Goal: Information Seeking & Learning: Learn about a topic

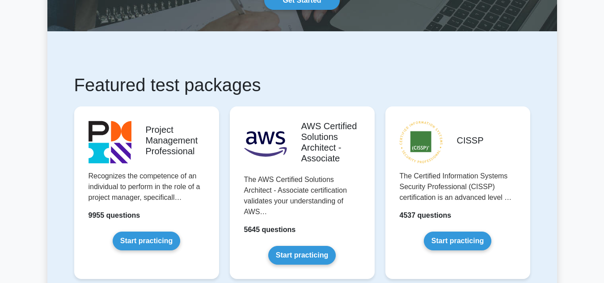
scroll to position [129, 0]
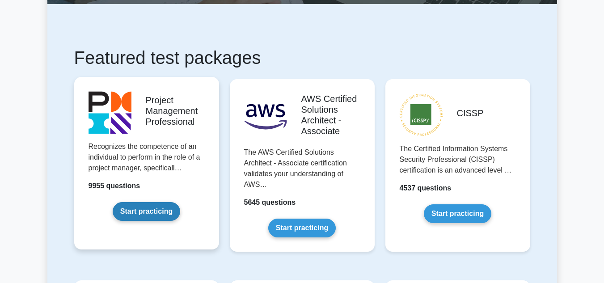
click at [153, 212] on link "Start practicing" at bounding box center [147, 211] width 68 height 19
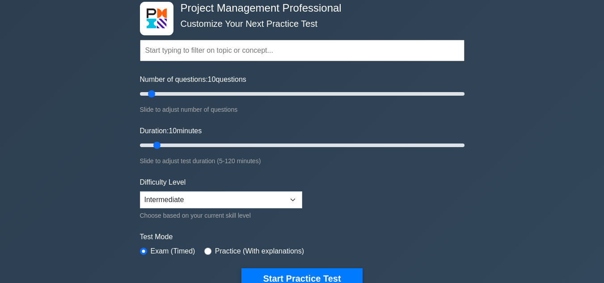
scroll to position [49, 0]
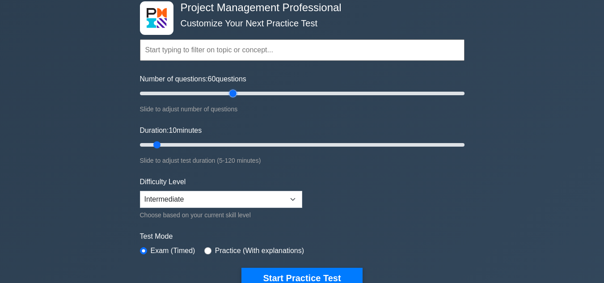
drag, startPoint x: 152, startPoint y: 94, endPoint x: 234, endPoint y: 98, distance: 81.9
type input "60"
click at [234, 98] on input "Number of questions: 60 questions" at bounding box center [302, 93] width 325 height 11
drag, startPoint x: 157, startPoint y: 144, endPoint x: 292, endPoint y: 142, distance: 134.6
click at [292, 142] on input "Duration: 60 minutes" at bounding box center [302, 145] width 325 height 11
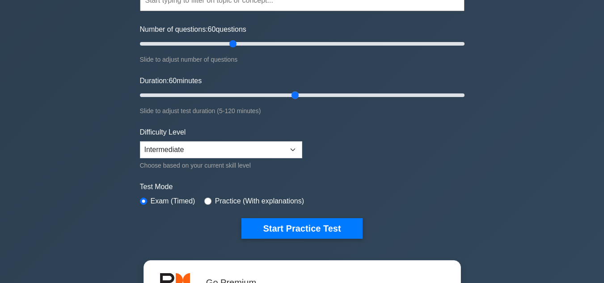
scroll to position [97, 0]
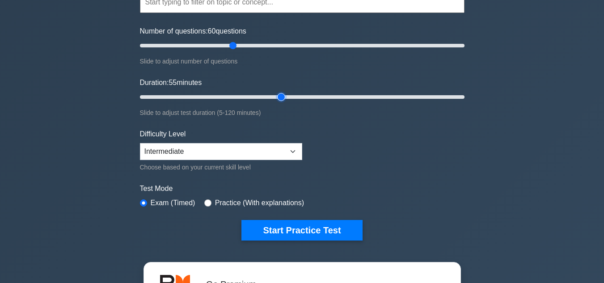
type input "55"
click at [282, 97] on input "Duration: 55 minutes" at bounding box center [302, 97] width 325 height 11
click at [285, 97] on input "Duration: 55 minutes" at bounding box center [302, 97] width 325 height 11
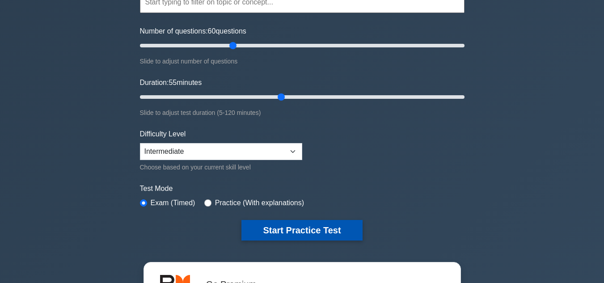
click at [304, 231] on button "Start Practice Test" at bounding box center [301, 230] width 121 height 21
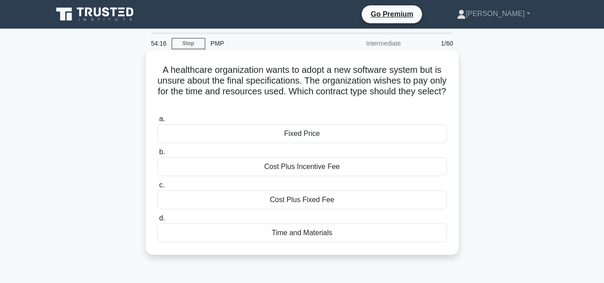
click at [322, 198] on div "Cost Plus Fixed Fee" at bounding box center [302, 200] width 290 height 19
click at [157, 188] on input "c. Cost Plus Fixed Fee" at bounding box center [157, 185] width 0 height 6
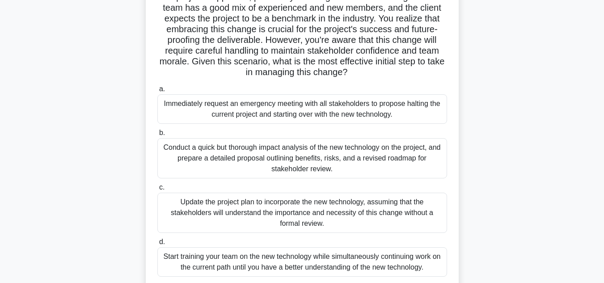
scroll to position [118, 0]
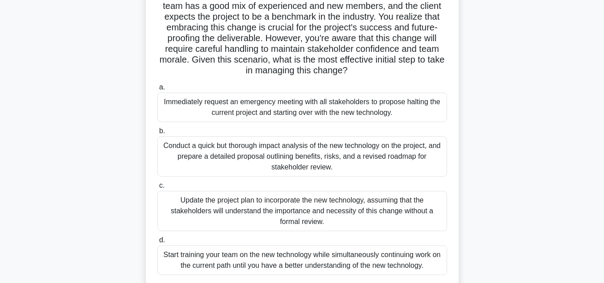
click at [335, 148] on div "Conduct a quick but thorough impact analysis of the new technology on the proje…" at bounding box center [302, 156] width 290 height 40
click at [157, 134] on input "b. Conduct a quick but thorough impact analysis of the new technology on the pr…" at bounding box center [157, 131] width 0 height 6
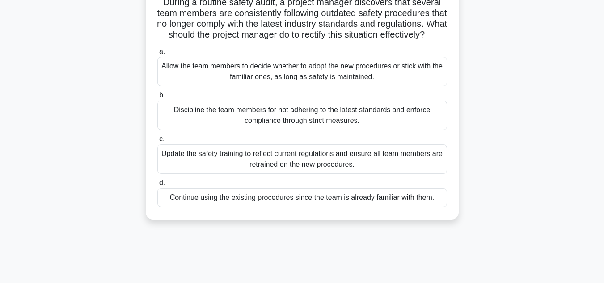
scroll to position [68, 0]
click at [394, 172] on div "Update the safety training to reflect current regulations and ensure all team m…" at bounding box center [302, 159] width 290 height 30
click at [157, 142] on input "c. Update the safety training to reflect current regulations and ensure all tea…" at bounding box center [157, 139] width 0 height 6
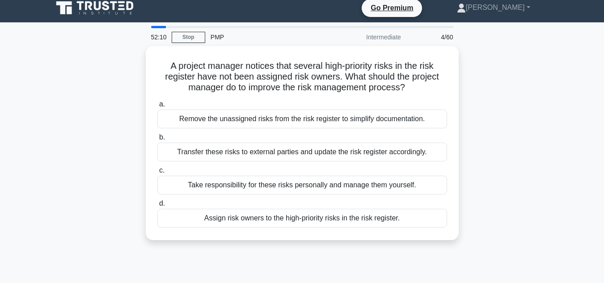
scroll to position [0, 0]
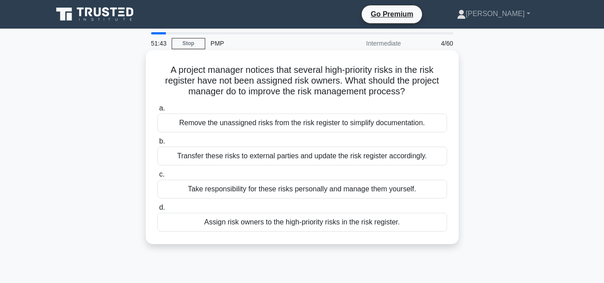
click at [363, 224] on div "Assign risk owners to the high-priority risks in the risk register." at bounding box center [302, 222] width 290 height 19
click at [157, 211] on input "d. Assign risk owners to the high-priority risks in the risk register." at bounding box center [157, 208] width 0 height 6
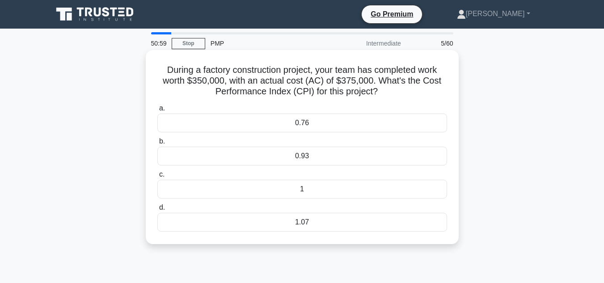
click at [319, 158] on div "0.93" at bounding box center [302, 156] width 290 height 19
click at [157, 144] on input "b. 0.93" at bounding box center [157, 142] width 0 height 6
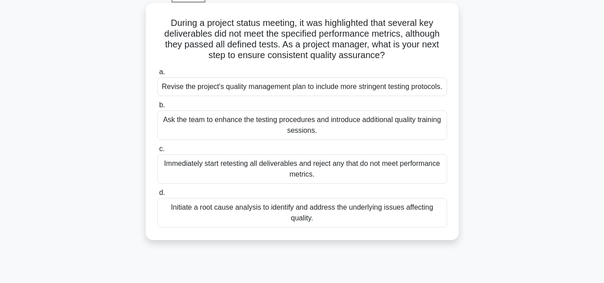
scroll to position [48, 0]
click at [307, 224] on div "Initiate a root cause analysis to identify and address the underlying issues af…" at bounding box center [302, 212] width 290 height 30
click at [157, 195] on input "d. Initiate a root cause analysis to identify and address the underlying issues…" at bounding box center [157, 192] width 0 height 6
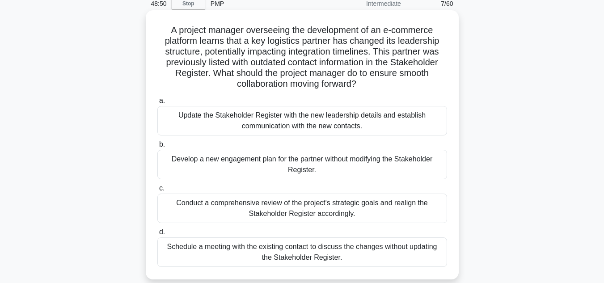
scroll to position [40, 0]
click at [324, 125] on div "Update the Stakeholder Register with the new leadership details and establish c…" at bounding box center [302, 121] width 290 height 30
click at [157, 103] on input "a. Update the Stakeholder Register with the new leadership details and establis…" at bounding box center [157, 100] width 0 height 6
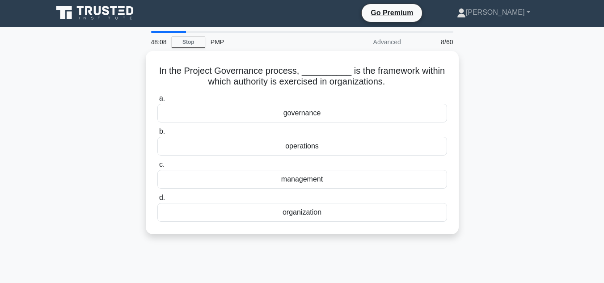
scroll to position [0, 0]
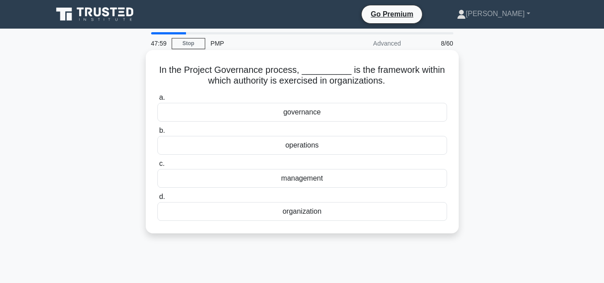
click at [319, 112] on div "governance" at bounding box center [302, 112] width 290 height 19
click at [157, 101] on input "a. governance" at bounding box center [157, 98] width 0 height 6
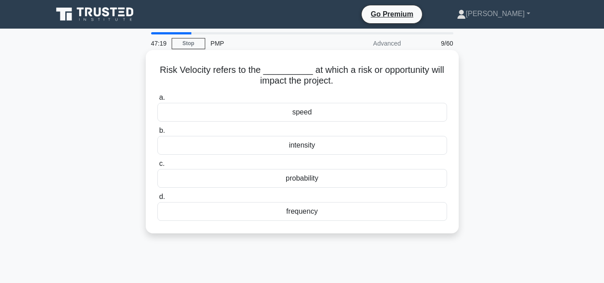
click at [318, 116] on div "speed" at bounding box center [302, 112] width 290 height 19
click at [157, 101] on input "a. speed" at bounding box center [157, 98] width 0 height 6
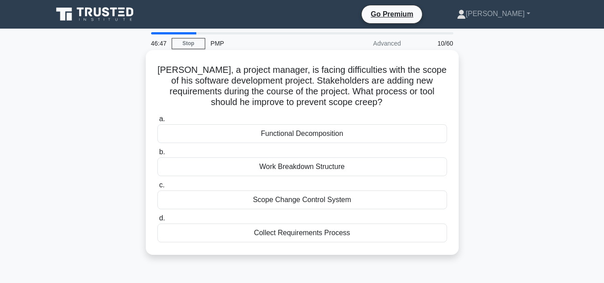
click at [311, 202] on div "Scope Change Control System" at bounding box center [302, 200] width 290 height 19
click at [157, 188] on input "c. Scope Change Control System" at bounding box center [157, 185] width 0 height 6
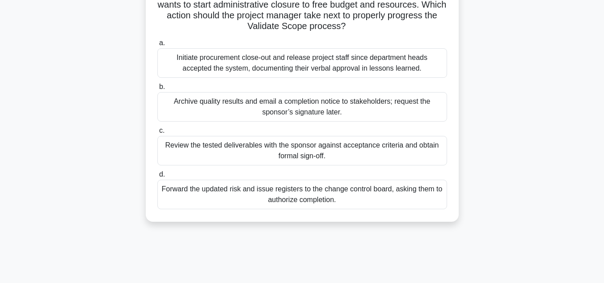
scroll to position [109, 0]
click at [352, 196] on div "Forward the updated risk and issue registers to the change control board, askin…" at bounding box center [302, 194] width 290 height 30
click at [157, 177] on input "d. Forward the updated risk and issue registers to the change control board, as…" at bounding box center [157, 174] width 0 height 6
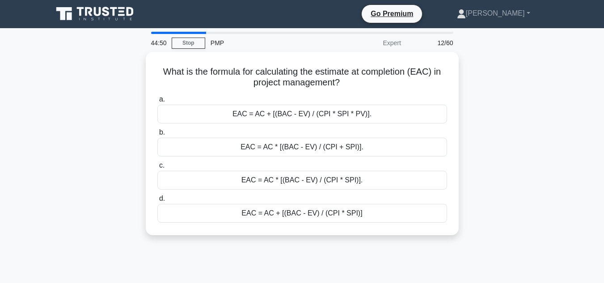
scroll to position [0, 0]
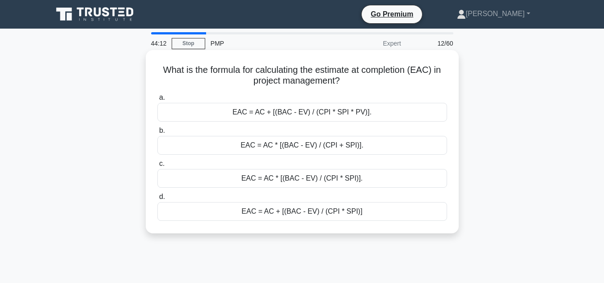
click at [327, 217] on div "EAC = AC + [(BAC - EV) / (CPI * SPI)]" at bounding box center [302, 211] width 290 height 19
click at [157, 200] on input "d. EAC = AC + [(BAC - EV) / (CPI * SPI)]" at bounding box center [157, 197] width 0 height 6
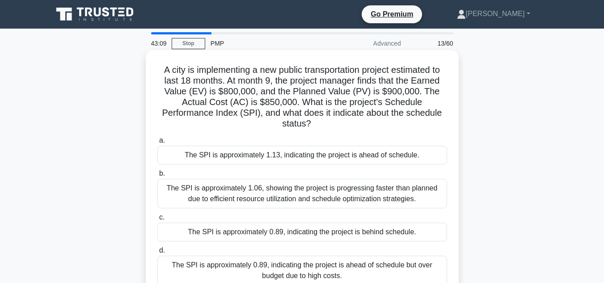
click at [318, 233] on div "The SPI is approximately 0.89, indicating the project is behind schedule." at bounding box center [302, 232] width 290 height 19
click at [157, 220] on input "c. The SPI is approximately 0.89, indicating the project is behind schedule." at bounding box center [157, 218] width 0 height 6
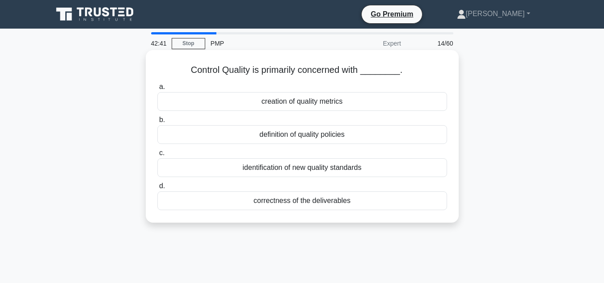
click at [353, 200] on div "correctness of the deliverables" at bounding box center [302, 200] width 290 height 19
click at [157, 189] on input "d. correctness of the deliverables" at bounding box center [157, 186] width 0 height 6
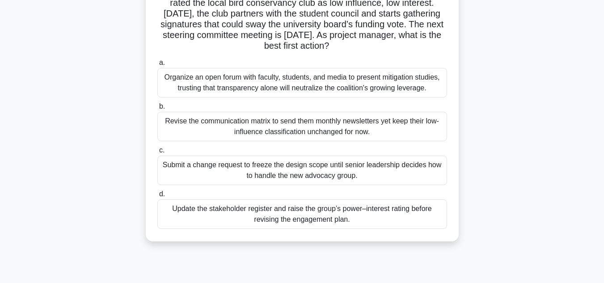
scroll to position [77, 0]
click at [372, 212] on div "Update the stakeholder register and raise the group’s power–interest rating bef…" at bounding box center [302, 215] width 290 height 30
click at [157, 198] on input "d. Update the stakeholder register and raise the group’s power–interest rating …" at bounding box center [157, 195] width 0 height 6
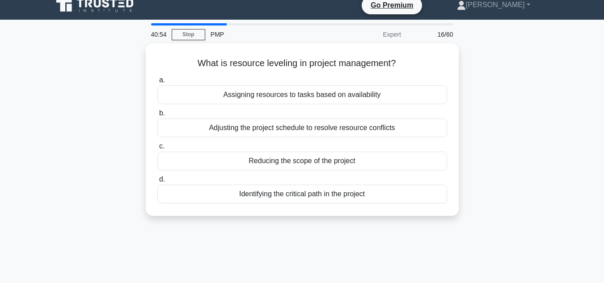
scroll to position [0, 0]
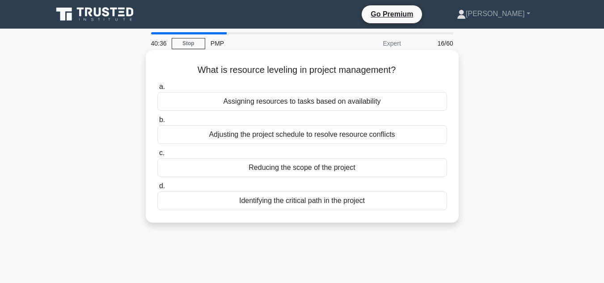
click at [353, 102] on div "Assigning resources to tasks based on availability" at bounding box center [302, 101] width 290 height 19
click at [157, 90] on input "a. Assigning resources to tasks based on availability" at bounding box center [157, 87] width 0 height 6
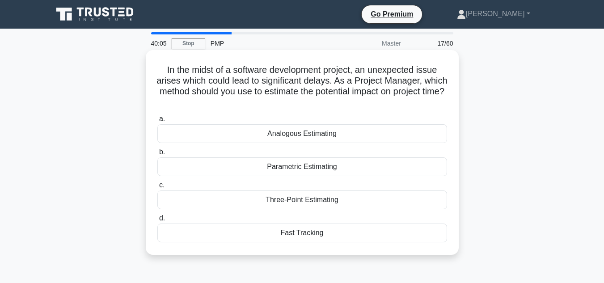
click at [313, 198] on div "Three-Point Estimating" at bounding box center [302, 200] width 290 height 19
click at [157, 188] on input "c. Three-Point Estimating" at bounding box center [157, 185] width 0 height 6
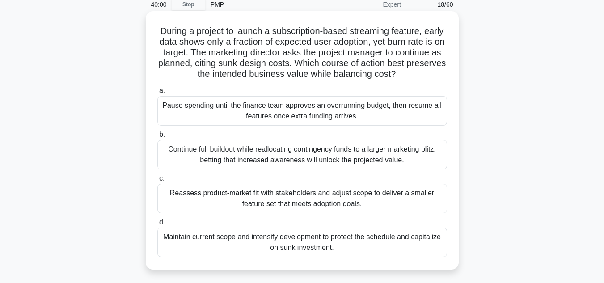
scroll to position [38, 0]
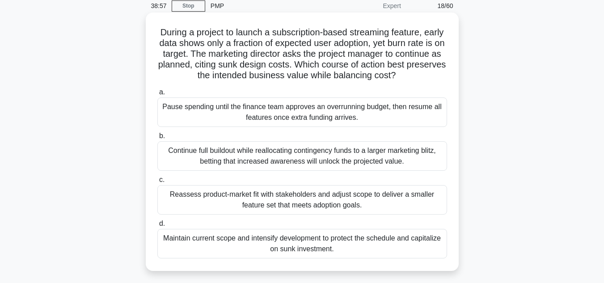
click at [399, 202] on div "Reassess product-market fit with stakeholders and adjust scope to deliver a sma…" at bounding box center [302, 200] width 290 height 30
click at [157, 183] on input "c. Reassess product-market fit with stakeholders and adjust scope to deliver a …" at bounding box center [157, 180] width 0 height 6
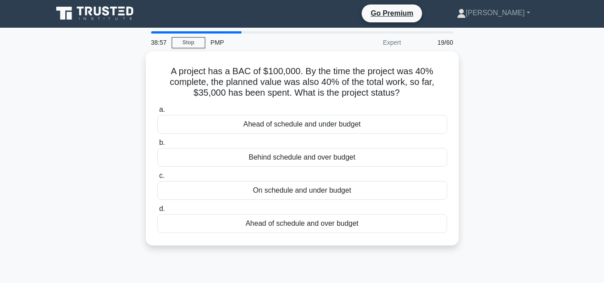
scroll to position [0, 0]
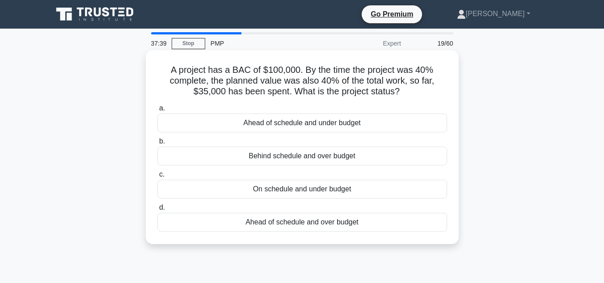
click at [339, 123] on div "Ahead of schedule and under budget" at bounding box center [302, 123] width 290 height 19
click at [157, 111] on input "a. Ahead of schedule and under budget" at bounding box center [157, 109] width 0 height 6
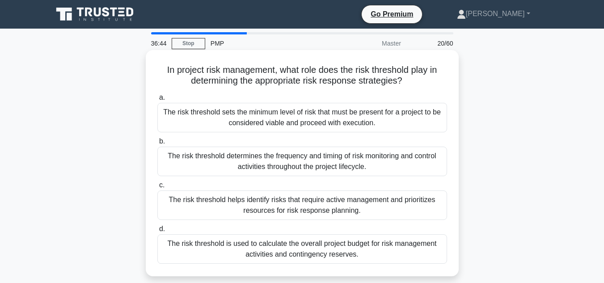
click at [338, 123] on div "The risk threshold sets the minimum level of risk that must be present for a pr…" at bounding box center [302, 118] width 290 height 30
click at [157, 101] on input "a. The risk threshold sets the minimum level of risk that must be present for a…" at bounding box center [157, 98] width 0 height 6
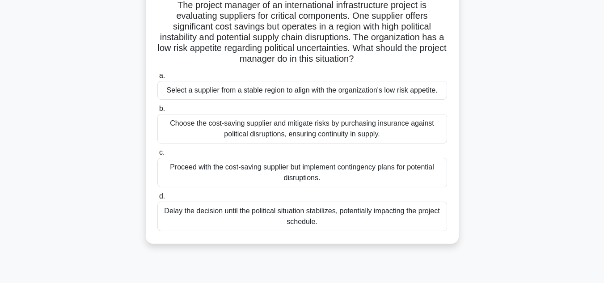
scroll to position [64, 0]
click at [306, 93] on div "Select a supplier from a stable region to align with the organization's low ris…" at bounding box center [302, 90] width 290 height 19
click at [157, 79] on input "a. Select a supplier from a stable region to align with the organization's low …" at bounding box center [157, 76] width 0 height 6
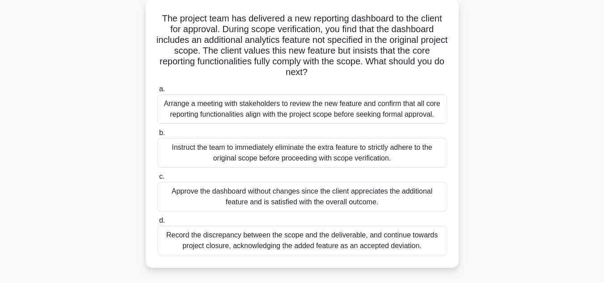
scroll to position [55, 0]
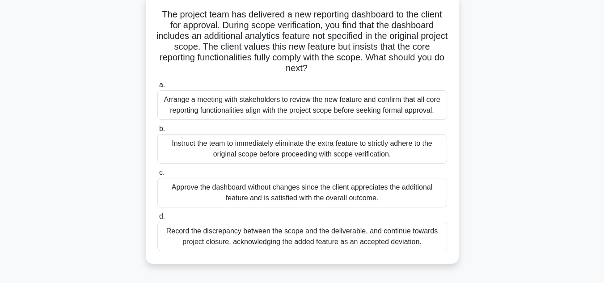
click at [293, 103] on div "Arrange a meeting with stakeholders to review the new feature and confirm that …" at bounding box center [302, 105] width 290 height 30
click at [157, 88] on input "a. Arrange a meeting with stakeholders to review the new feature and confirm th…" at bounding box center [157, 85] width 0 height 6
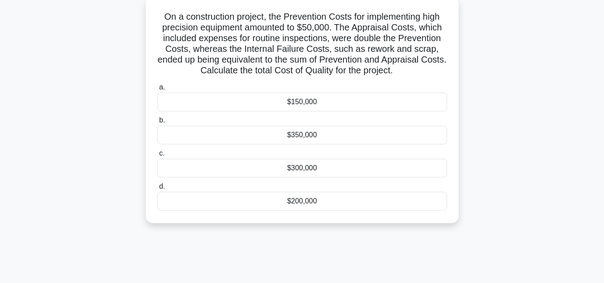
scroll to position [0, 0]
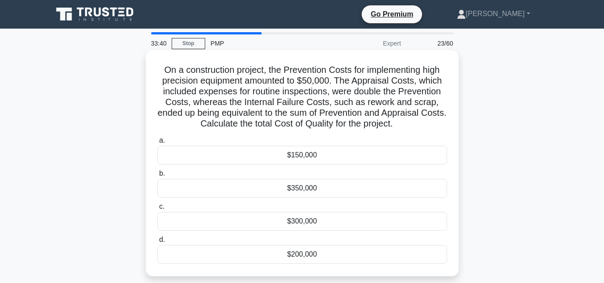
click at [307, 222] on div "$300,000" at bounding box center [302, 221] width 290 height 19
click at [157, 210] on input "c. $300,000" at bounding box center [157, 207] width 0 height 6
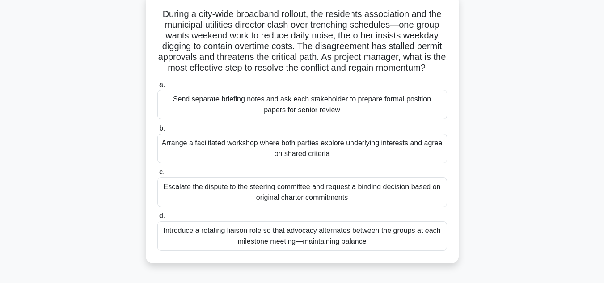
scroll to position [55, 0]
click at [402, 159] on div "Arrange a facilitated workshop where both parties explore underlying interests …" at bounding box center [302, 149] width 290 height 30
click at [157, 132] on input "b. Arrange a facilitated workshop where both parties explore underlying interes…" at bounding box center [157, 129] width 0 height 6
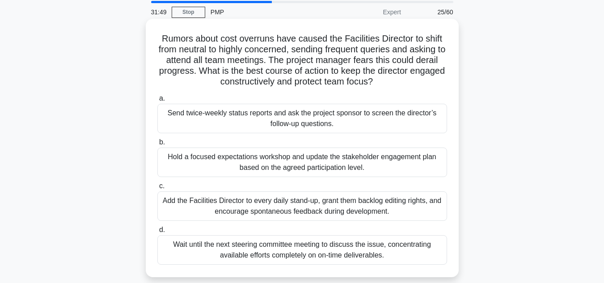
scroll to position [32, 0]
click at [378, 165] on div "Hold a focused expectations workshop and update the stakeholder engagement plan…" at bounding box center [302, 162] width 290 height 30
click at [157, 145] on input "b. Hold a focused expectations workshop and update the stakeholder engagement p…" at bounding box center [157, 142] width 0 height 6
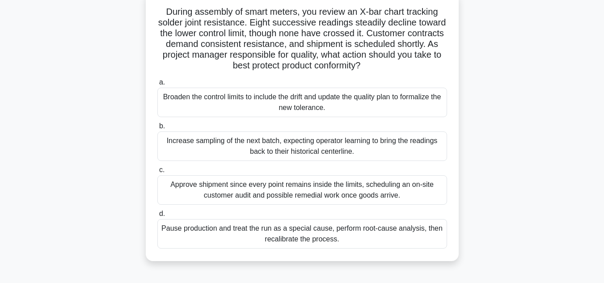
scroll to position [59, 0]
click at [379, 233] on div "Pause production and treat the run as a special cause, perform root-cause analy…" at bounding box center [302, 234] width 290 height 30
click at [157, 216] on input "d. Pause production and treat the run as a special cause, perform root-cause an…" at bounding box center [157, 214] width 0 height 6
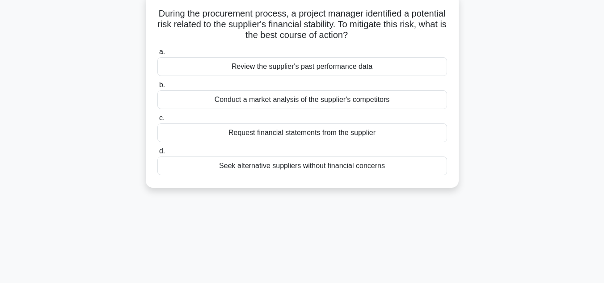
scroll to position [0, 0]
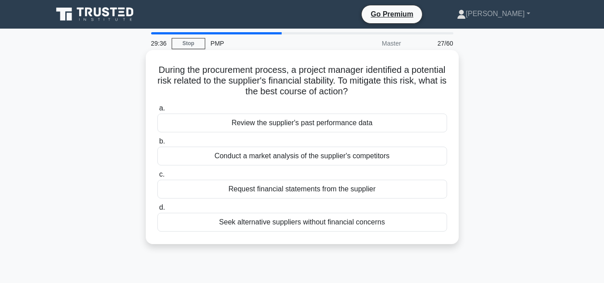
click at [339, 223] on div "Seek alternative suppliers without financial concerns" at bounding box center [302, 222] width 290 height 19
click at [157, 211] on input "d. Seek alternative suppliers without financial concerns" at bounding box center [157, 208] width 0 height 6
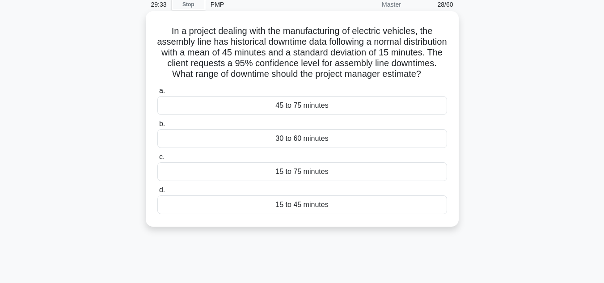
scroll to position [40, 0]
click at [305, 213] on div "15 to 45 minutes" at bounding box center [302, 204] width 290 height 19
click at [157, 192] on input "d. 15 to 45 minutes" at bounding box center [157, 189] width 0 height 6
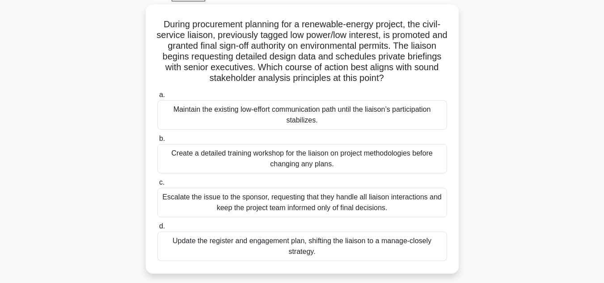
scroll to position [49, 0]
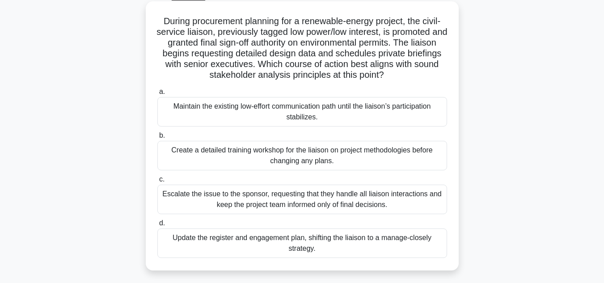
click at [321, 160] on div "Create a detailed training workshop for the liaison on project methodologies be…" at bounding box center [302, 156] width 290 height 30
click at [157, 139] on input "b. Create a detailed training workshop for the liaison on project methodologies…" at bounding box center [157, 136] width 0 height 6
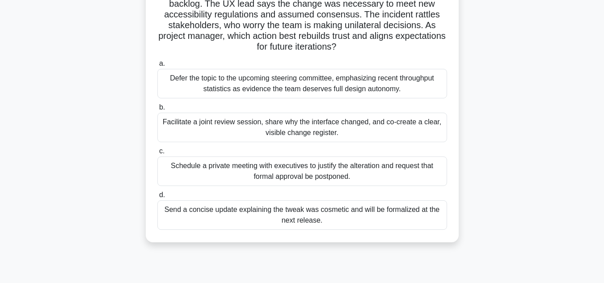
scroll to position [89, 0]
click at [348, 128] on div "Facilitate a joint review session, share why the interface changed, and co-crea…" at bounding box center [302, 127] width 290 height 30
click at [157, 110] on input "b. Facilitate a joint review session, share why the interface changed, and co-c…" at bounding box center [157, 107] width 0 height 6
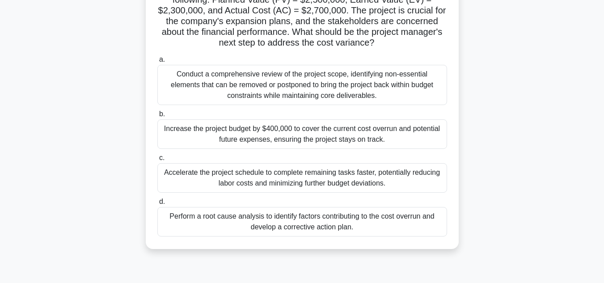
scroll to position [93, 0]
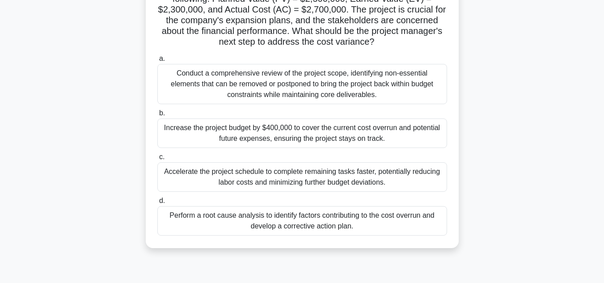
click at [339, 221] on div "Perform a root cause analysis to identify factors contributing to the cost over…" at bounding box center [302, 221] width 290 height 30
click at [157, 204] on input "d. Perform a root cause analysis to identify factors contributing to the cost o…" at bounding box center [157, 201] width 0 height 6
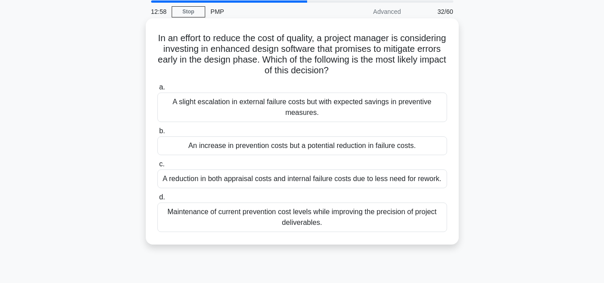
scroll to position [32, 0]
click at [452, 120] on div "a. A slight escalation in external failure costs but with expected savings in p…" at bounding box center [302, 101] width 301 height 40
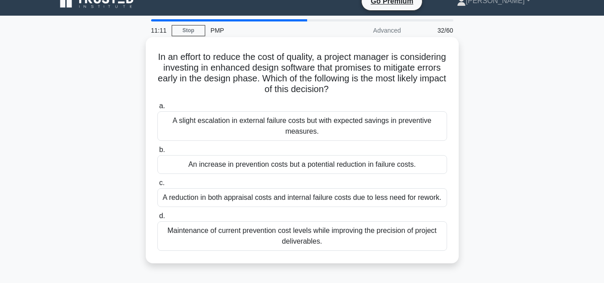
scroll to position [13, 0]
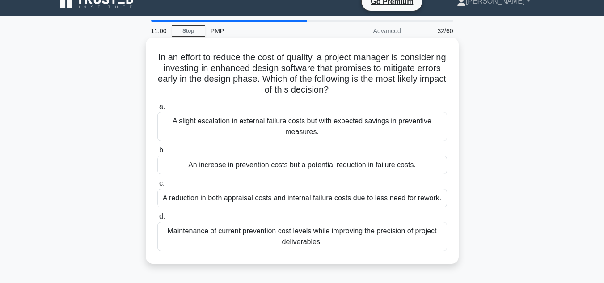
click at [310, 197] on div "A reduction in both appraisal costs and internal failure costs due to less need…" at bounding box center [302, 198] width 290 height 19
click at [157, 186] on input "c. A reduction in both appraisal costs and internal failure costs due to less n…" at bounding box center [157, 184] width 0 height 6
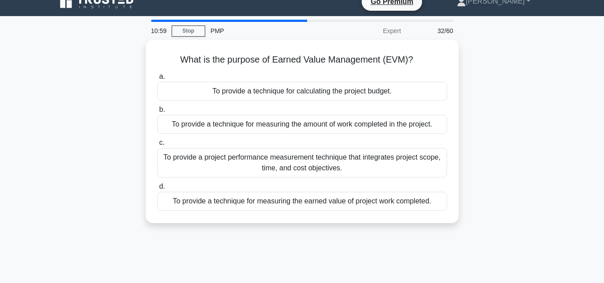
scroll to position [0, 0]
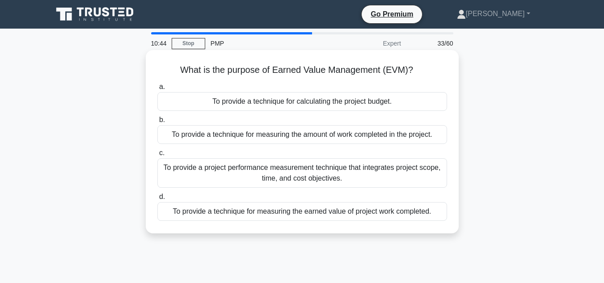
click at [357, 177] on div "To provide a project performance measurement technique that integrates project …" at bounding box center [302, 173] width 290 height 30
click at [157, 156] on input "c. To provide a project performance measurement technique that integrates proje…" at bounding box center [157, 153] width 0 height 6
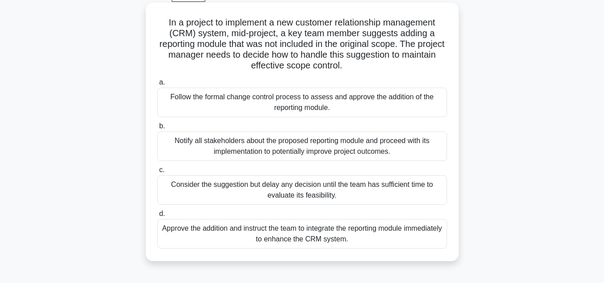
scroll to position [54, 0]
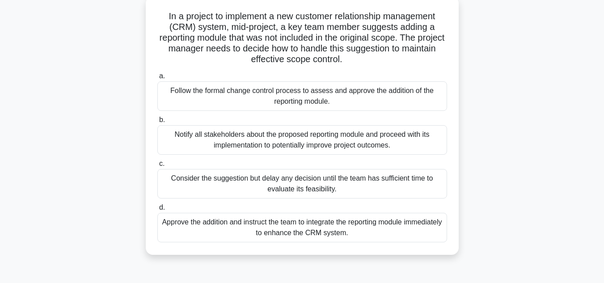
click at [334, 109] on div "Follow the formal change control process to assess and approve the addition of …" at bounding box center [302, 96] width 290 height 30
click at [157, 79] on input "a. Follow the formal change control process to assess and approve the addition …" at bounding box center [157, 76] width 0 height 6
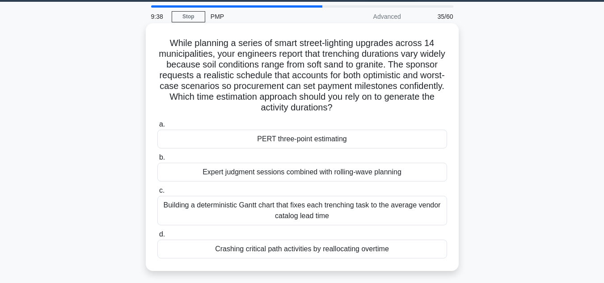
scroll to position [27, 0]
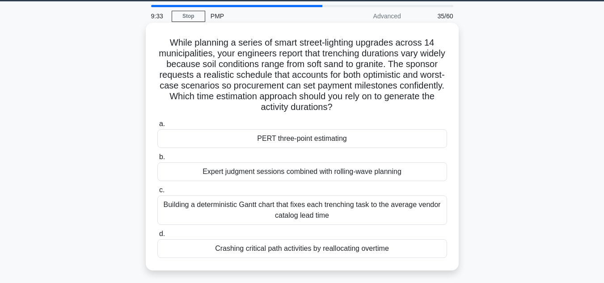
click at [335, 140] on div "PERT three-point estimating" at bounding box center [302, 138] width 290 height 19
click at [157, 127] on input "a. PERT three-point estimating" at bounding box center [157, 124] width 0 height 6
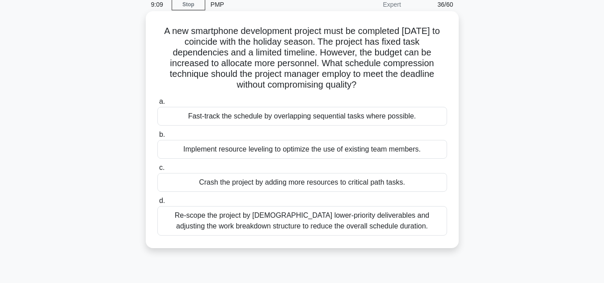
scroll to position [39, 0]
click at [341, 183] on div "Crash the project by adding more resources to critical path tasks." at bounding box center [302, 182] width 290 height 19
click at [157, 170] on input "c. Crash the project by adding more resources to critical path tasks." at bounding box center [157, 168] width 0 height 6
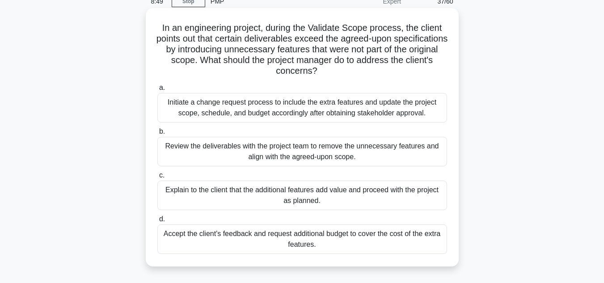
scroll to position [42, 0]
click at [353, 150] on div "Review the deliverables with the project team to remove the unnecessary feature…" at bounding box center [302, 151] width 290 height 30
click at [157, 134] on input "b. Review the deliverables with the project team to remove the unnecessary feat…" at bounding box center [157, 131] width 0 height 6
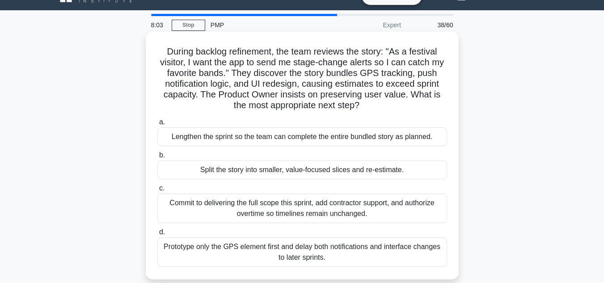
scroll to position [19, 0]
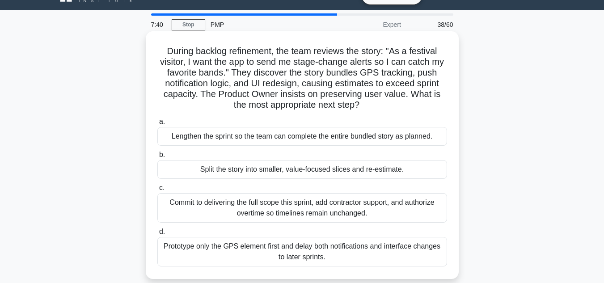
click at [354, 250] on div "Prototype only the GPS element first and delay both notifications and interface…" at bounding box center [302, 252] width 290 height 30
click at [157, 235] on input "d. Prototype only the GPS element first and delay both notifications and interf…" at bounding box center [157, 232] width 0 height 6
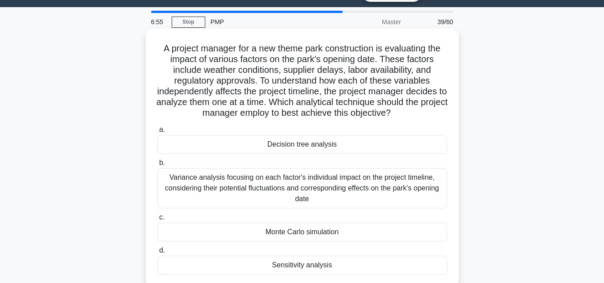
scroll to position [21, 0]
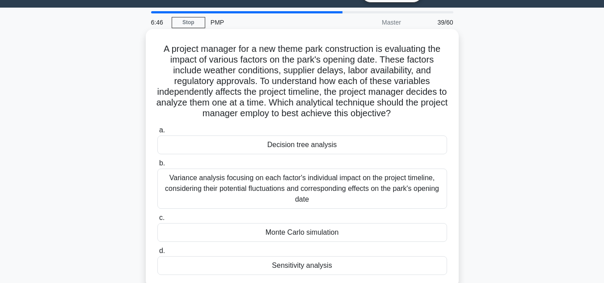
click at [330, 186] on div "Variance analysis focusing on each factor's individual impact on the project ti…" at bounding box center [302, 189] width 290 height 40
click at [157, 166] on input "b. Variance analysis focusing on each factor's individual impact on the project…" at bounding box center [157, 164] width 0 height 6
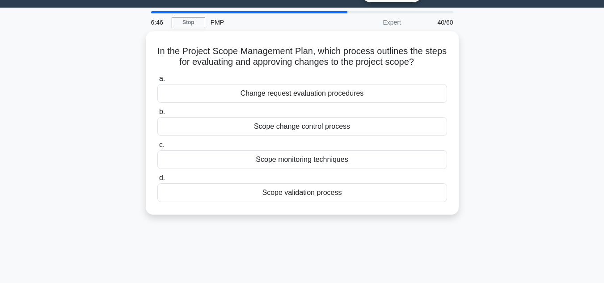
scroll to position [0, 0]
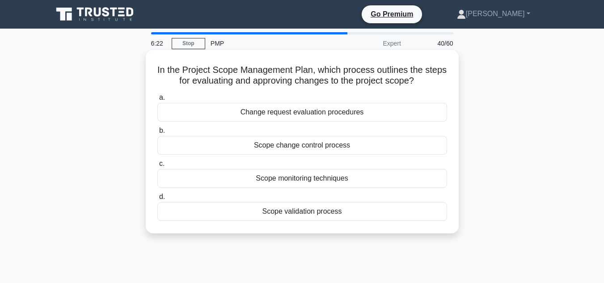
click at [322, 148] on div "Scope change control process" at bounding box center [302, 145] width 290 height 19
click at [157, 134] on input "b. Scope change control process" at bounding box center [157, 131] width 0 height 6
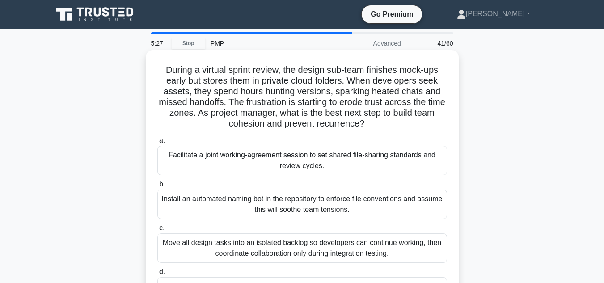
click at [349, 161] on div "Facilitate a joint working-agreement session to set shared file-sharing standar…" at bounding box center [302, 161] width 290 height 30
click at [157, 144] on input "a. Facilitate a joint working-agreement session to set shared file-sharing stan…" at bounding box center [157, 141] width 0 height 6
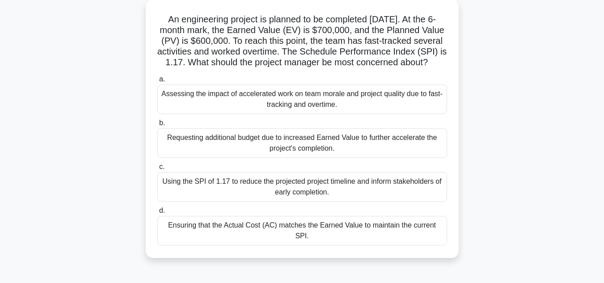
scroll to position [51, 0]
click at [337, 110] on div "Assessing the impact of accelerated work on team morale and project quality due…" at bounding box center [302, 100] width 290 height 30
click at [157, 82] on input "a. Assessing the impact of accelerated work on team morale and project quality …" at bounding box center [157, 79] width 0 height 6
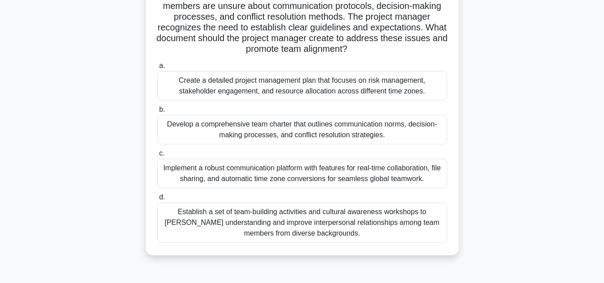
scroll to position [86, 0]
click at [343, 225] on div "Establish a set of team-building activities and cultural awareness workshops to…" at bounding box center [302, 222] width 290 height 40
click at [157, 200] on input "d. Establish a set of team-building activities and cultural awareness workshops…" at bounding box center [157, 197] width 0 height 6
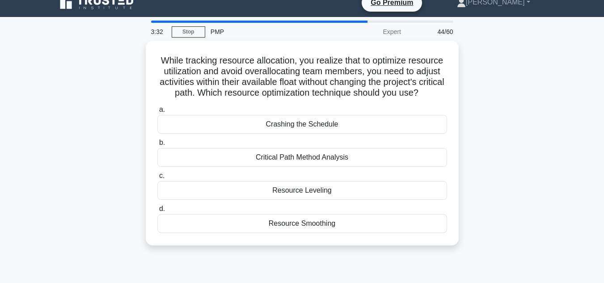
scroll to position [0, 0]
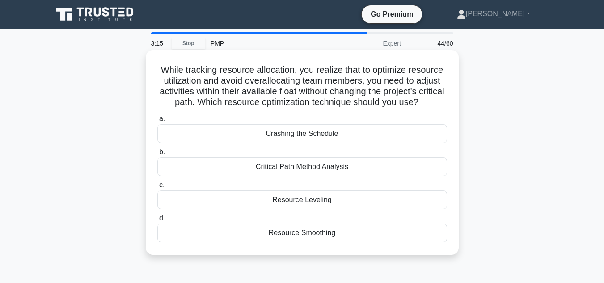
click at [317, 242] on div "Resource Smoothing" at bounding box center [302, 233] width 290 height 19
click at [157, 221] on input "d. Resource Smoothing" at bounding box center [157, 219] width 0 height 6
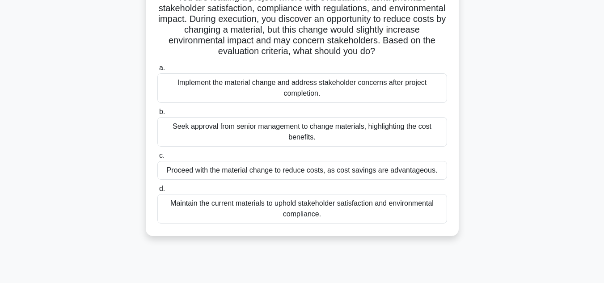
scroll to position [73, 0]
click at [394, 214] on div "Maintain the current materials to uphold stakeholder satisfaction and environme…" at bounding box center [302, 209] width 290 height 30
click at [157, 191] on input "d. Maintain the current materials to uphold stakeholder satisfaction and enviro…" at bounding box center [157, 189] width 0 height 6
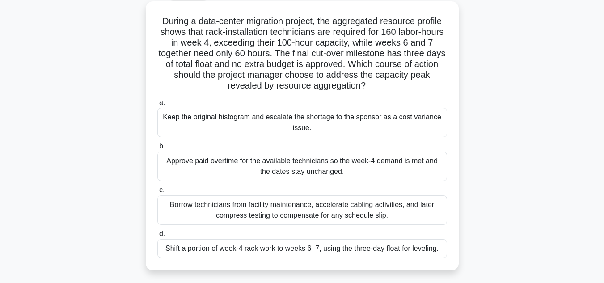
scroll to position [60, 0]
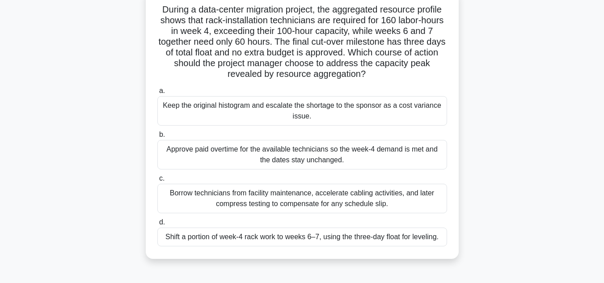
click at [394, 237] on div "Shift a portion of week-4 rack work to weeks 6–7, using the three-day float for…" at bounding box center [302, 237] width 290 height 19
click at [157, 225] on input "d. Shift a portion of week-4 rack work to weeks 6–7, using the three-day float …" at bounding box center [157, 223] width 0 height 6
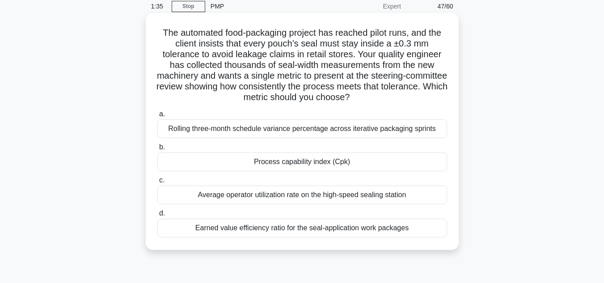
scroll to position [38, 0]
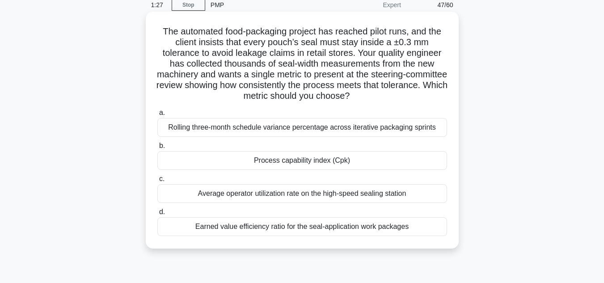
click at [330, 224] on div "Earned value efficiency ratio for the seal-application work packages" at bounding box center [302, 226] width 290 height 19
click at [157, 215] on input "d. Earned value efficiency ratio for the seal-application work packages" at bounding box center [157, 212] width 0 height 6
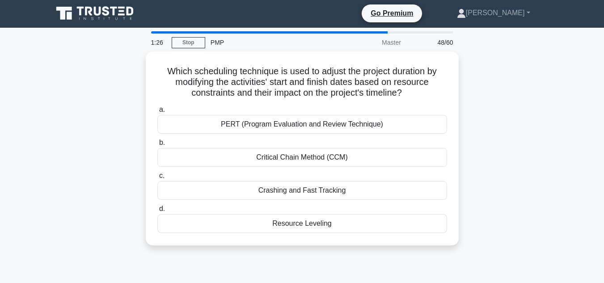
scroll to position [0, 0]
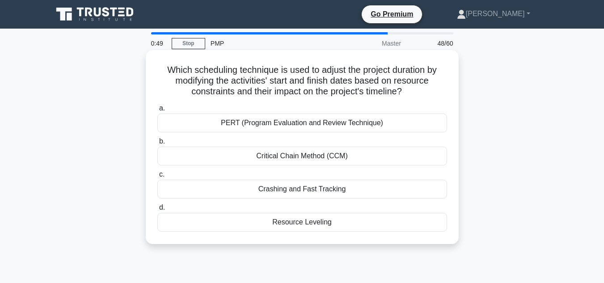
click at [315, 191] on div "Crashing and Fast Tracking" at bounding box center [302, 189] width 290 height 19
click at [157, 178] on input "c. Crashing and Fast Tracking" at bounding box center [157, 175] width 0 height 6
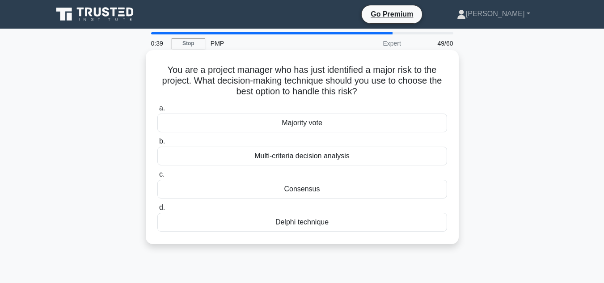
click at [313, 225] on div "Delphi technique" at bounding box center [302, 222] width 290 height 19
click at [157, 211] on input "d. Delphi technique" at bounding box center [157, 208] width 0 height 6
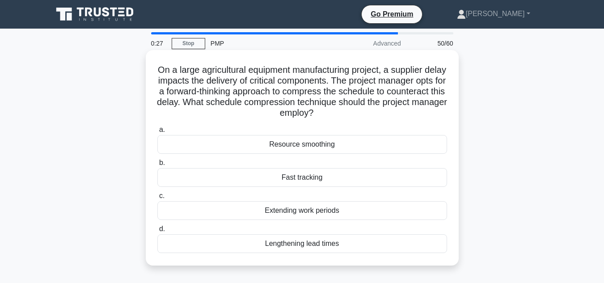
click at [312, 245] on div "Lengthening lead times" at bounding box center [302, 243] width 290 height 19
click at [157, 232] on input "d. Lengthening lead times" at bounding box center [157, 229] width 0 height 6
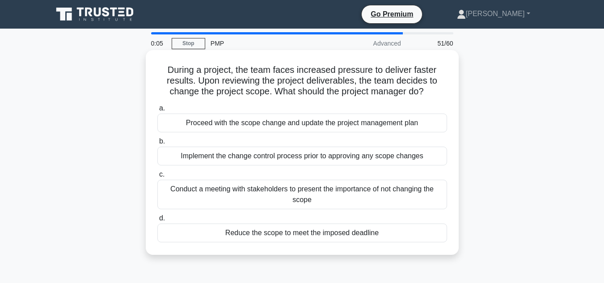
click at [303, 157] on div "Implement the change control process prior to approving any scope changes" at bounding box center [302, 156] width 290 height 19
click at [157, 144] on input "b. Implement the change control process prior to approving any scope changes" at bounding box center [157, 142] width 0 height 6
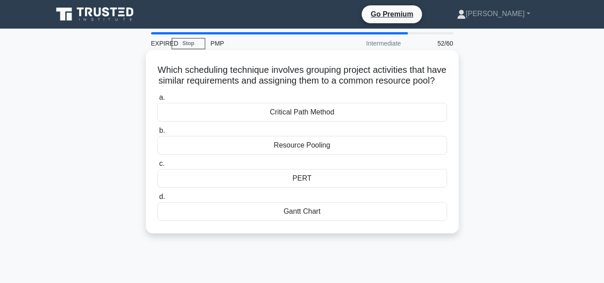
click at [308, 155] on div "Resource Pooling" at bounding box center [302, 145] width 290 height 19
click at [157, 134] on input "b. Resource Pooling" at bounding box center [157, 131] width 0 height 6
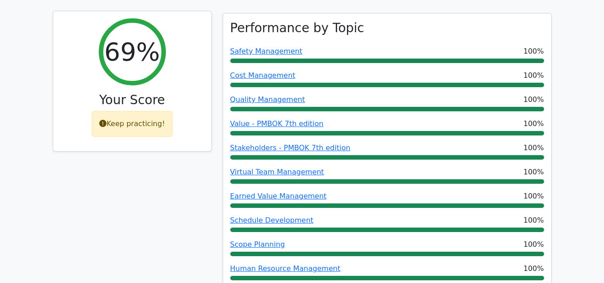
scroll to position [391, 0]
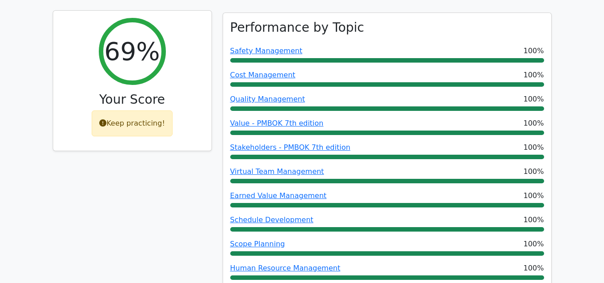
click at [106, 119] on icon at bounding box center [102, 122] width 7 height 7
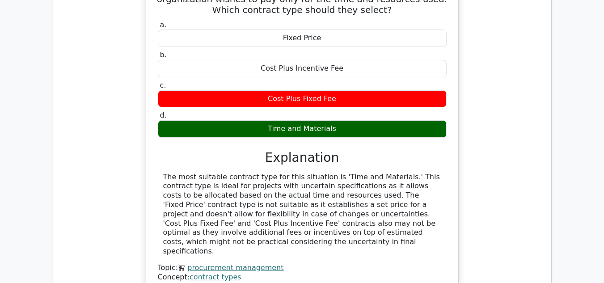
scroll to position [1349, 0]
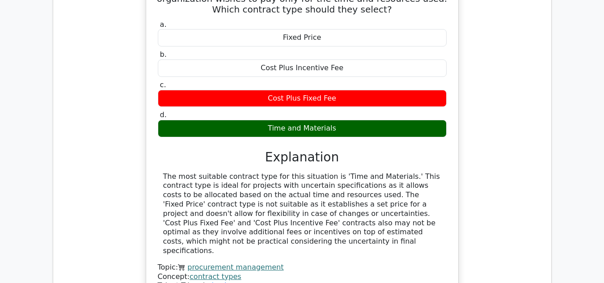
click at [210, 272] on link "contract types" at bounding box center [216, 276] width 52 height 8
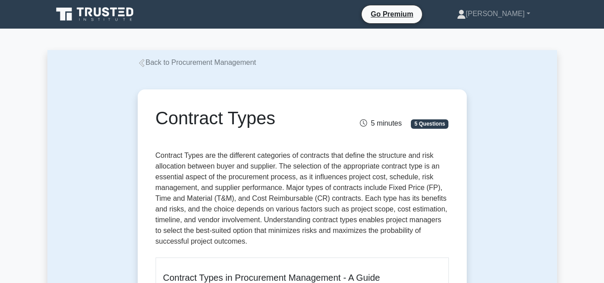
click at [143, 63] on icon at bounding box center [142, 63] width 8 height 8
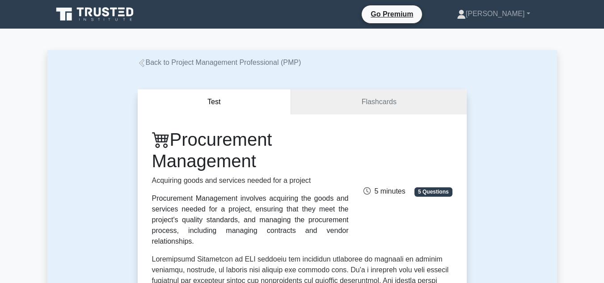
click at [140, 64] on icon at bounding box center [142, 63] width 8 height 8
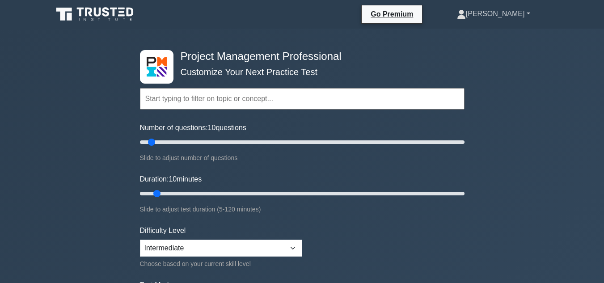
click at [508, 15] on link "[PERSON_NAME]" at bounding box center [494, 14] width 116 height 18
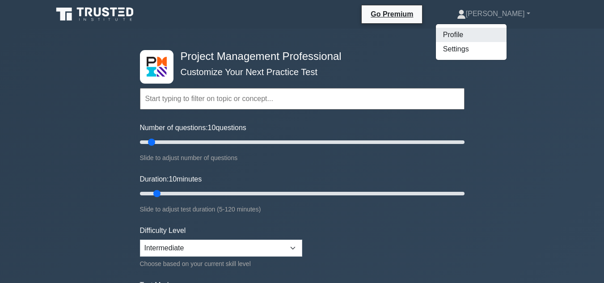
click at [488, 33] on link "Profile" at bounding box center [471, 35] width 71 height 14
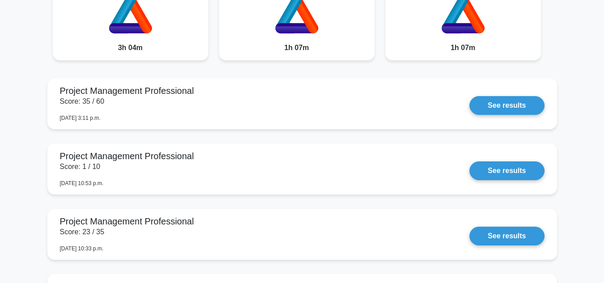
scroll to position [765, 0]
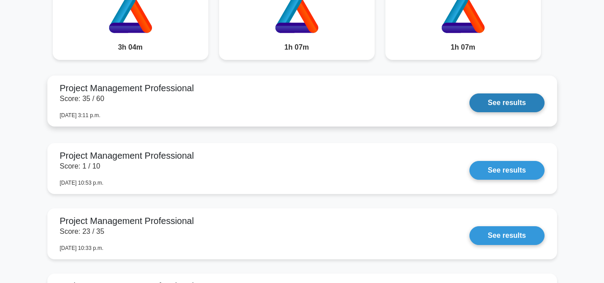
click at [506, 104] on link "See results" at bounding box center [507, 102] width 75 height 19
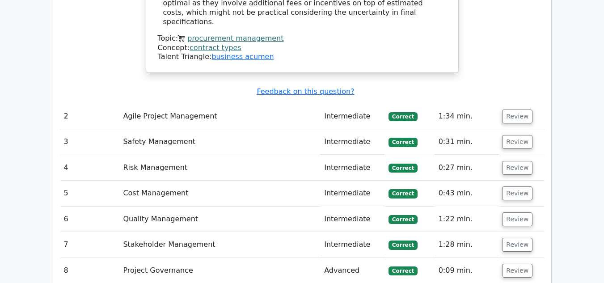
scroll to position [1583, 0]
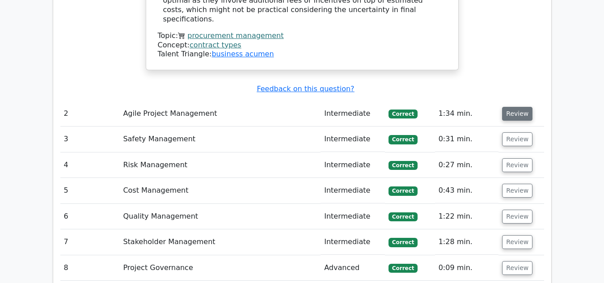
click at [506, 107] on button "Review" at bounding box center [517, 114] width 30 height 14
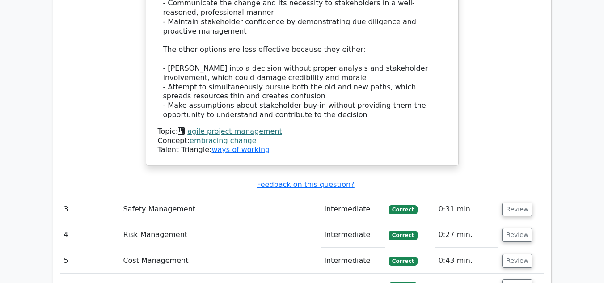
scroll to position [2173, 0]
click at [510, 202] on button "Review" at bounding box center [517, 209] width 30 height 14
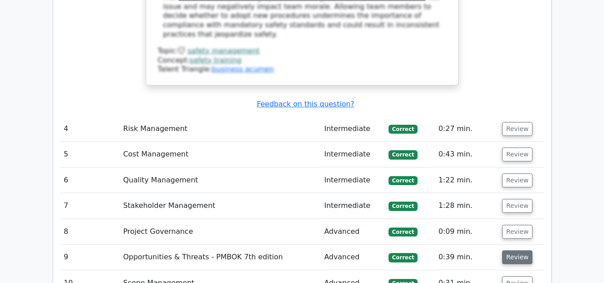
scroll to position [2753, 0]
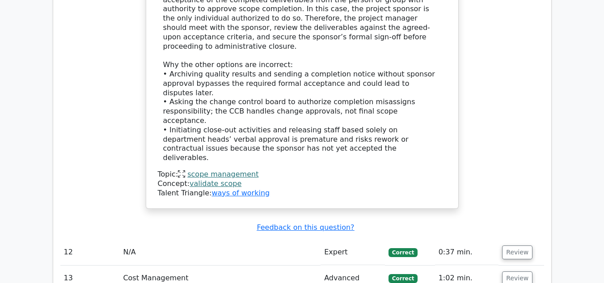
scroll to position [3395, 0]
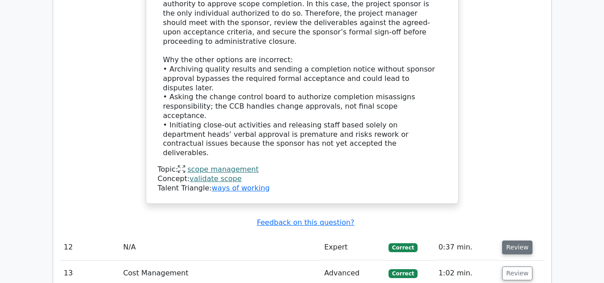
click at [509, 241] on button "Review" at bounding box center [517, 248] width 30 height 14
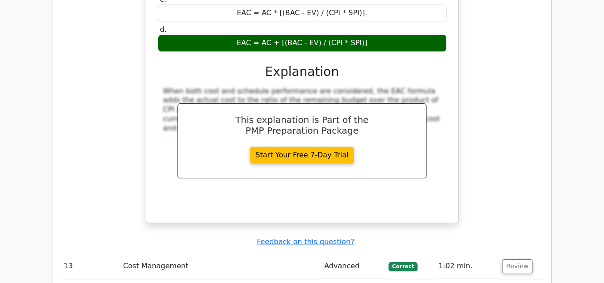
scroll to position [3763, 0]
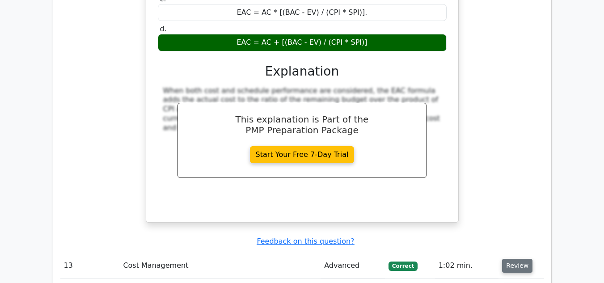
click at [514, 259] on button "Review" at bounding box center [517, 266] width 30 height 14
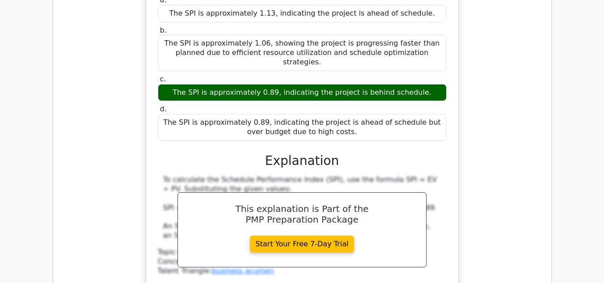
scroll to position [4185, 0]
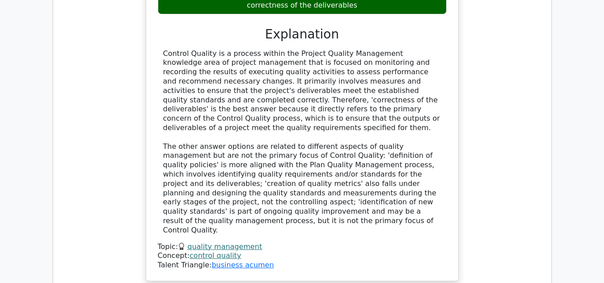
scroll to position [4642, 0]
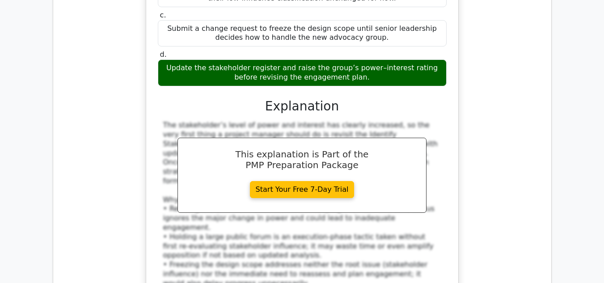
scroll to position [5133, 0]
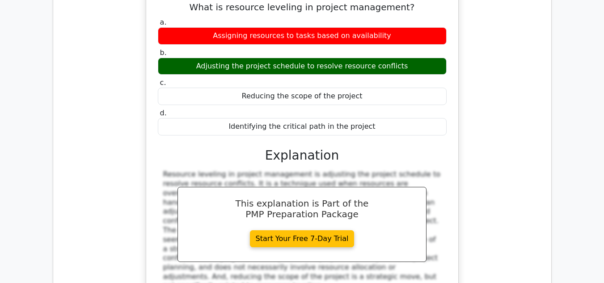
scroll to position [5537, 0]
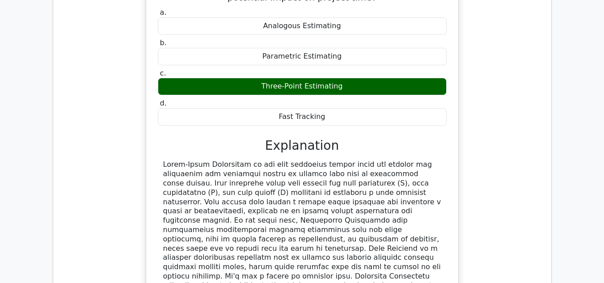
scroll to position [5987, 0]
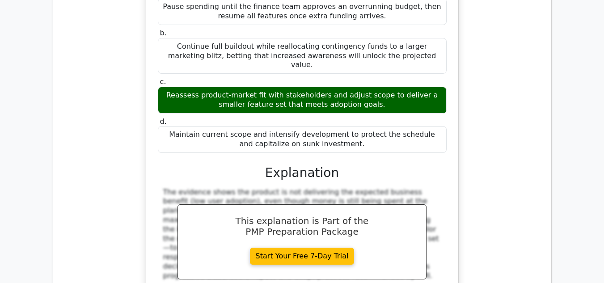
scroll to position [6493, 0]
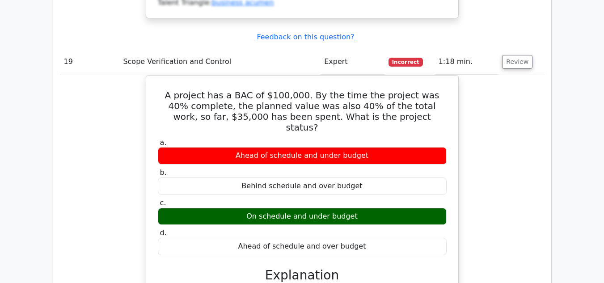
scroll to position [6877, 0]
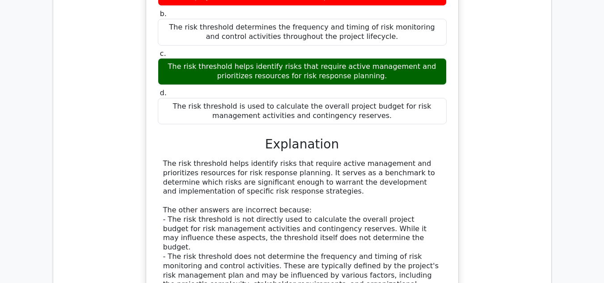
scroll to position [7432, 0]
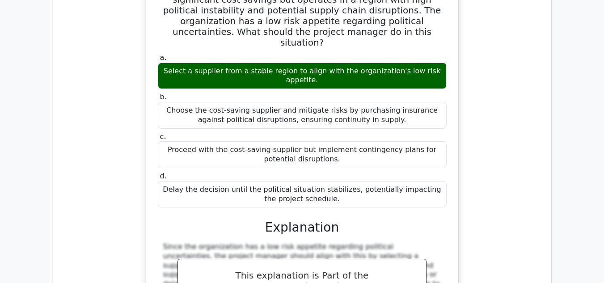
scroll to position [7924, 0]
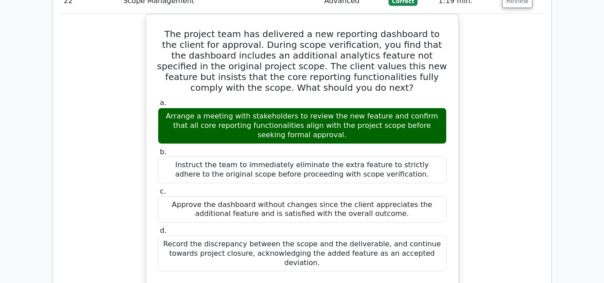
scroll to position [8357, 0]
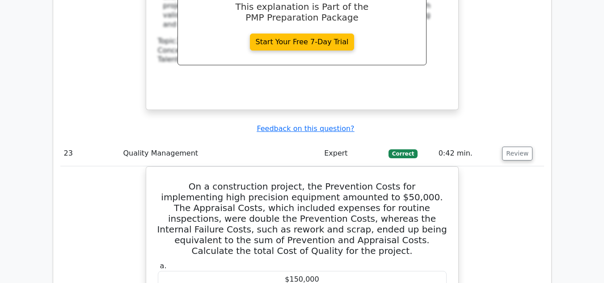
scroll to position [8666, 0]
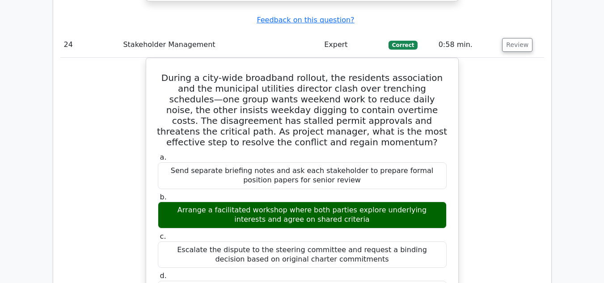
scroll to position [9208, 0]
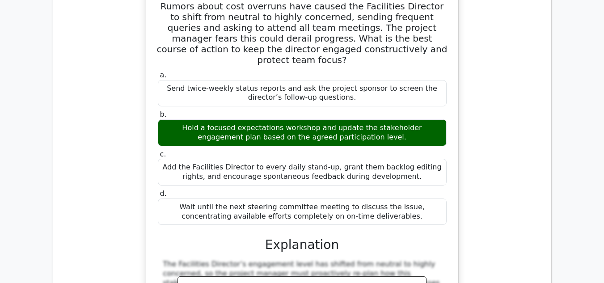
scroll to position [9816, 0]
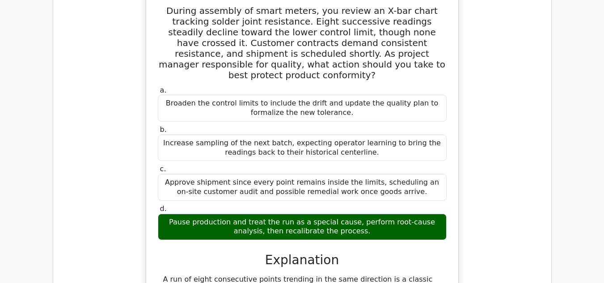
scroll to position [10373, 0]
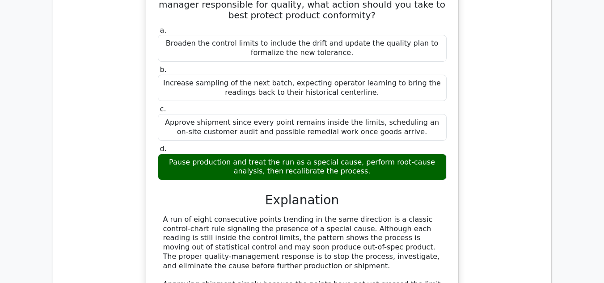
scroll to position [10433, 0]
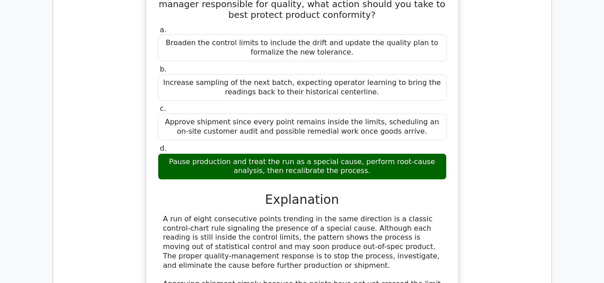
drag, startPoint x: 174, startPoint y: 34, endPoint x: 390, endPoint y: 175, distance: 257.6
copy div "During the procurement process, a project manager identified a potential risk r…"
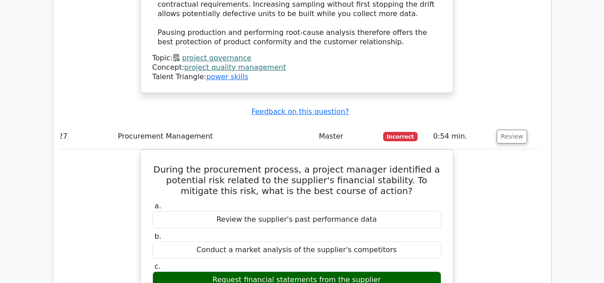
scroll to position [10749, 0]
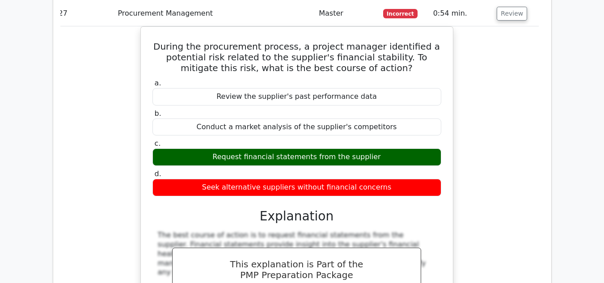
scroll to position [10873, 0]
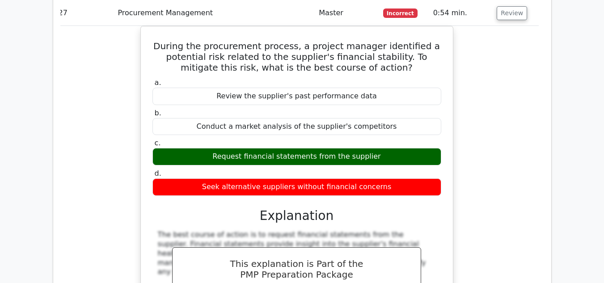
drag, startPoint x: 162, startPoint y: 30, endPoint x: 340, endPoint y: 202, distance: 247.0
copy div "In a project dealing with the manufacturing of electric vehicles, the assembly …"
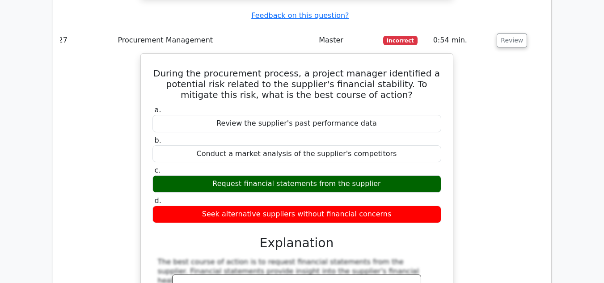
scroll to position [10847, 0]
